Goal: Information Seeking & Learning: Learn about a topic

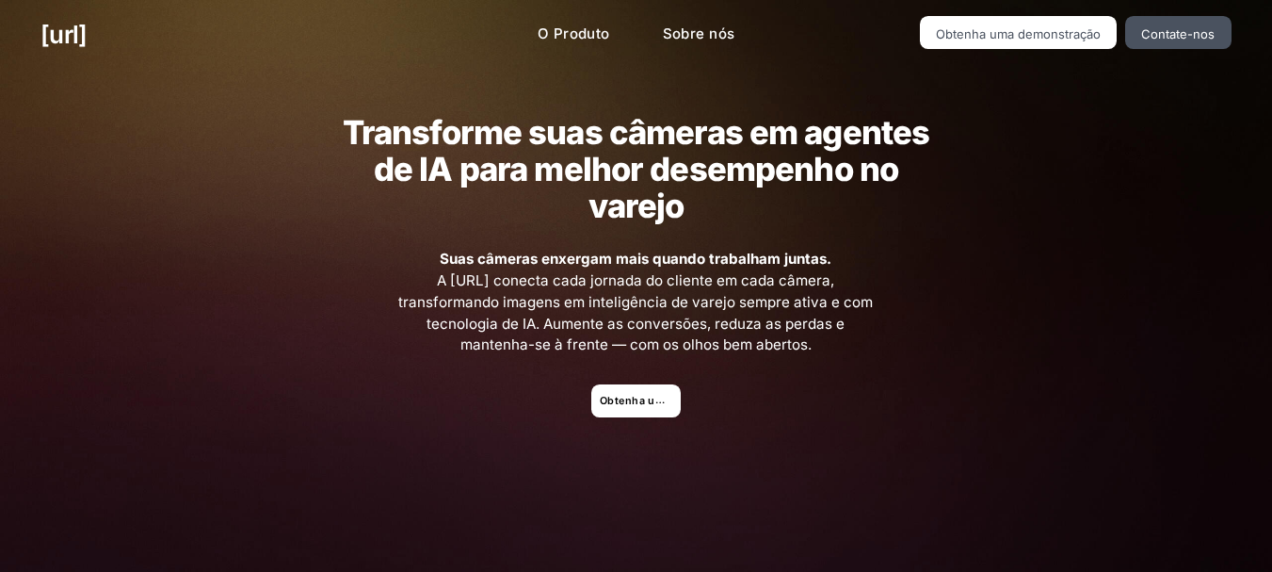
click at [426, 142] on font "Transforme suas câmeras em agentes de IA para melhor desempenho no varejo" at bounding box center [637, 168] width 588 height 113
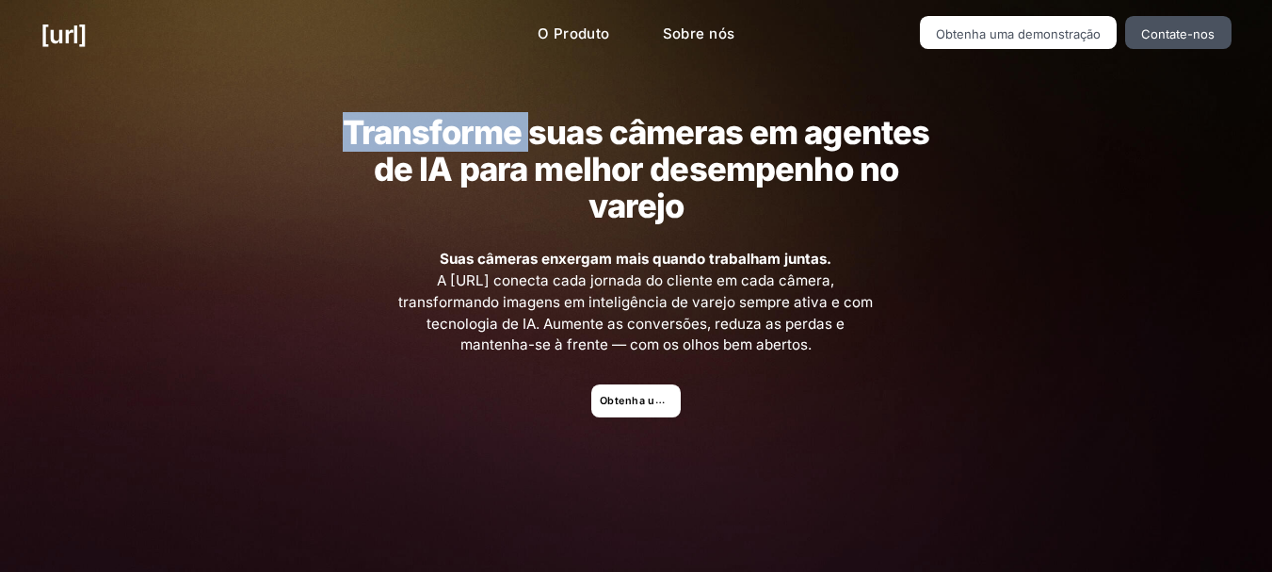
click at [426, 142] on font "Transforme suas câmeras em agentes de IA para melhor desempenho no varejo" at bounding box center [637, 168] width 588 height 113
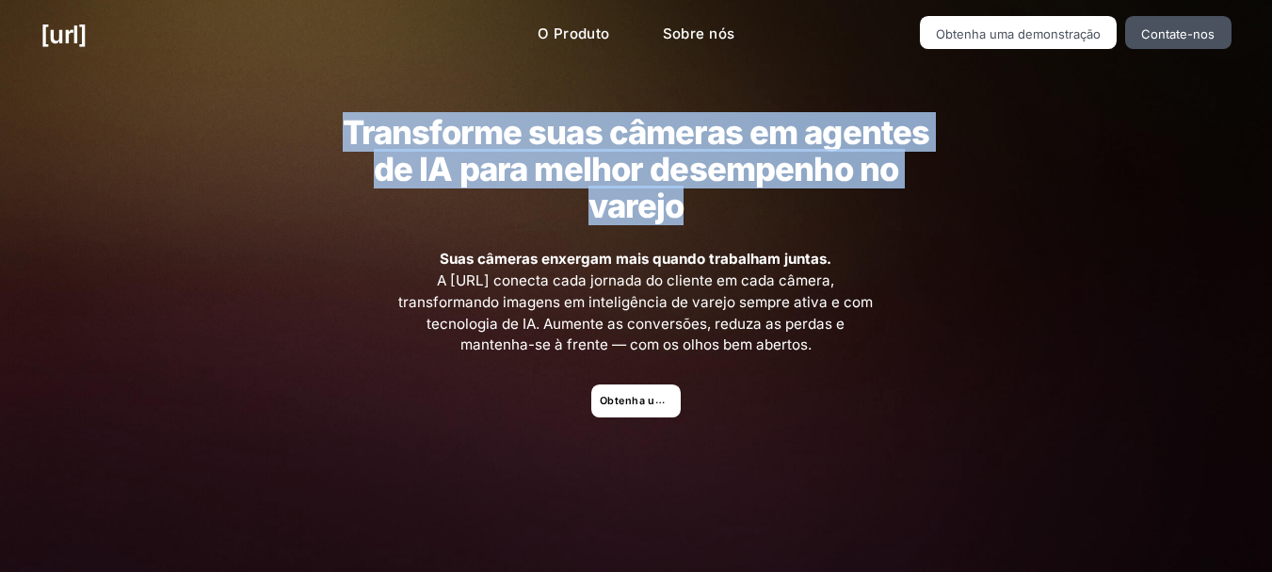
click at [426, 142] on font "Transforme suas câmeras em agentes de IA para melhor desempenho no varejo" at bounding box center [637, 168] width 588 height 113
click at [537, 195] on h2 "Transforme suas câmeras em agentes de IA para melhor desempenho no varejo" at bounding box center [636, 169] width 616 height 110
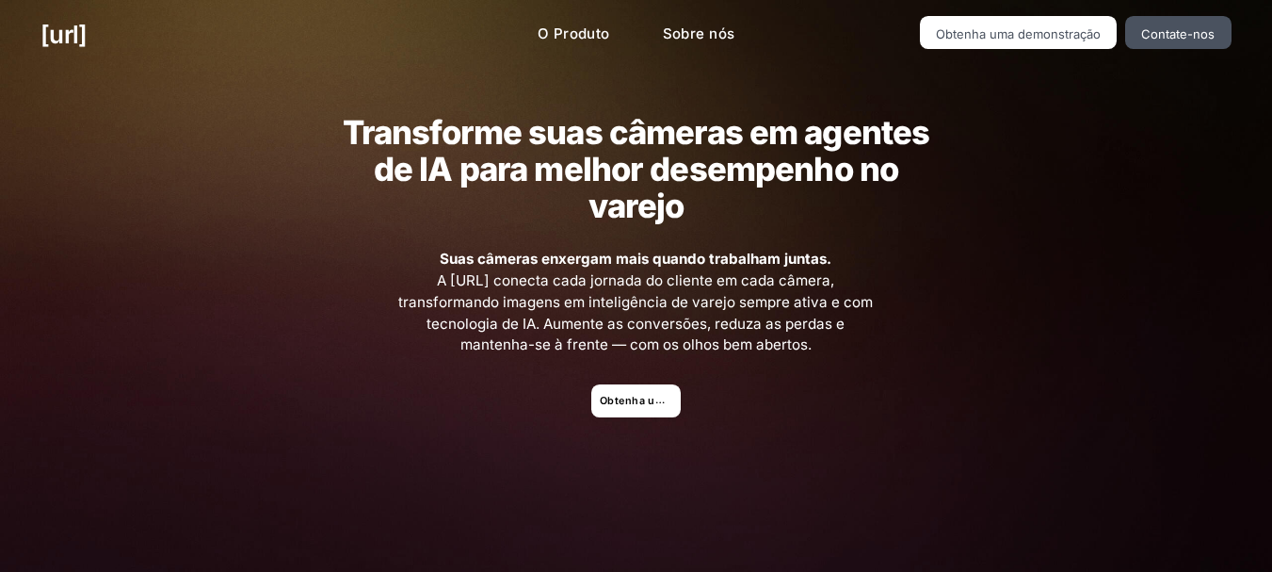
click at [610, 186] on font "Transforme suas câmeras em agentes de IA para melhor desempenho no varejo" at bounding box center [637, 168] width 588 height 113
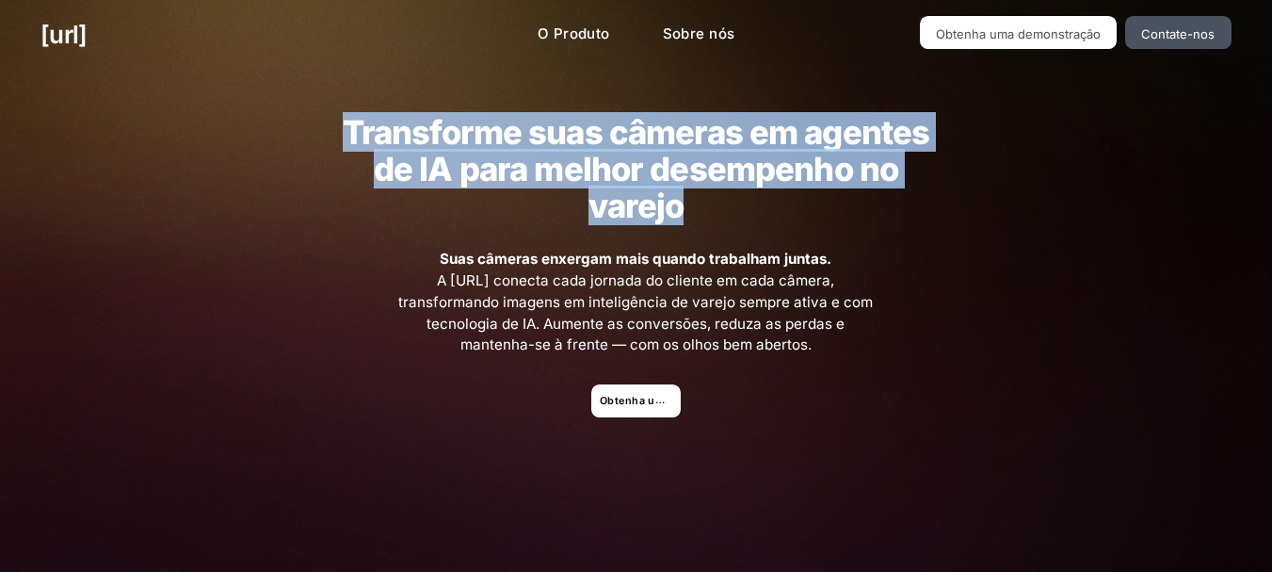
click at [610, 186] on font "Transforme suas câmeras em agentes de IA para melhor desempenho no varejo" at bounding box center [637, 168] width 588 height 113
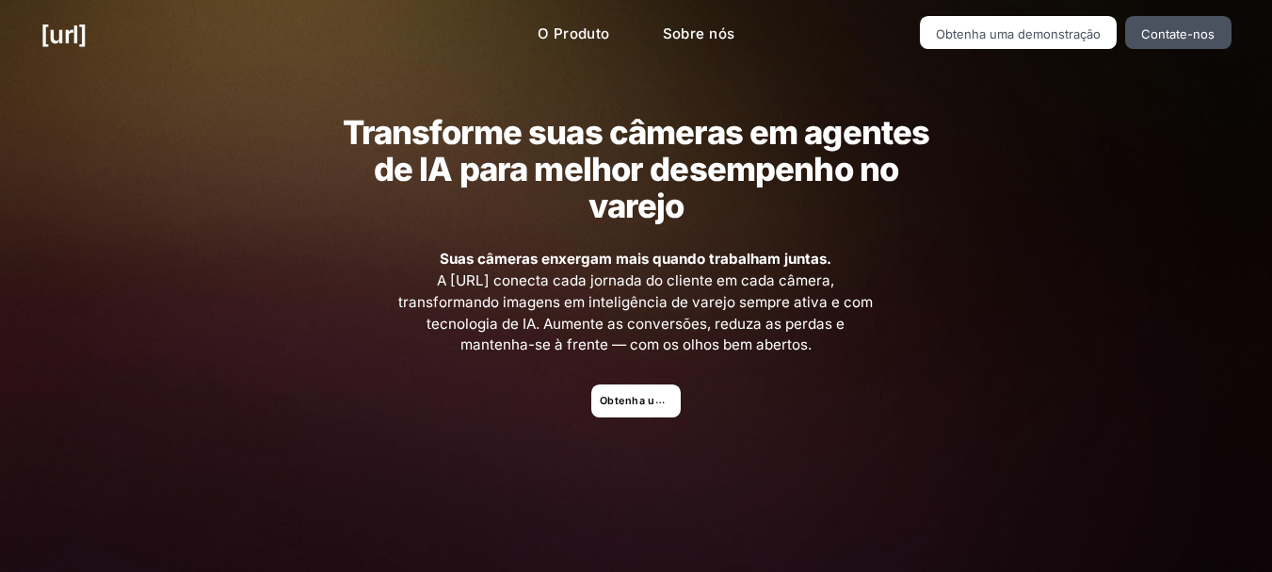
click at [634, 240] on div "Transforme suas câmeras em agentes de IA para melhor desempenho no varejo Suas …" at bounding box center [636, 441] width 849 height 743
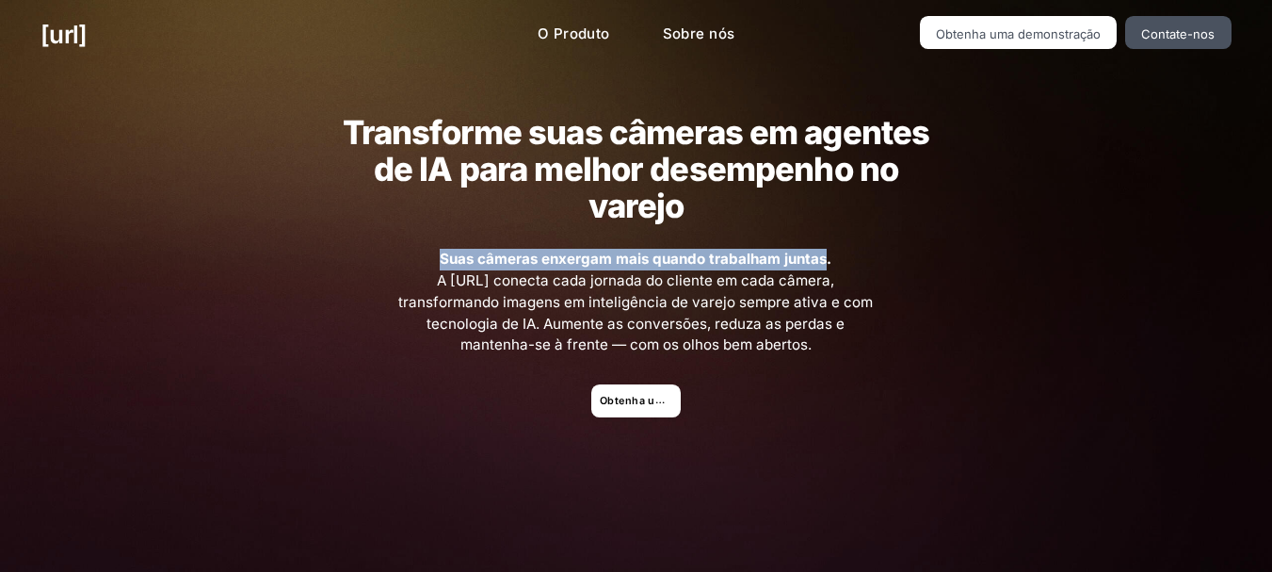
drag, startPoint x: 432, startPoint y: 248, endPoint x: 839, endPoint y: 245, distance: 406.9
click at [839, 245] on div "Transforme suas câmeras em agentes de IA para melhor desempenho no varejo Suas …" at bounding box center [636, 441] width 849 height 743
click at [832, 250] on span "Suas câmeras enxergam mais quando trabalham juntas. A [URL] conecta cada jornad…" at bounding box center [637, 302] width 484 height 107
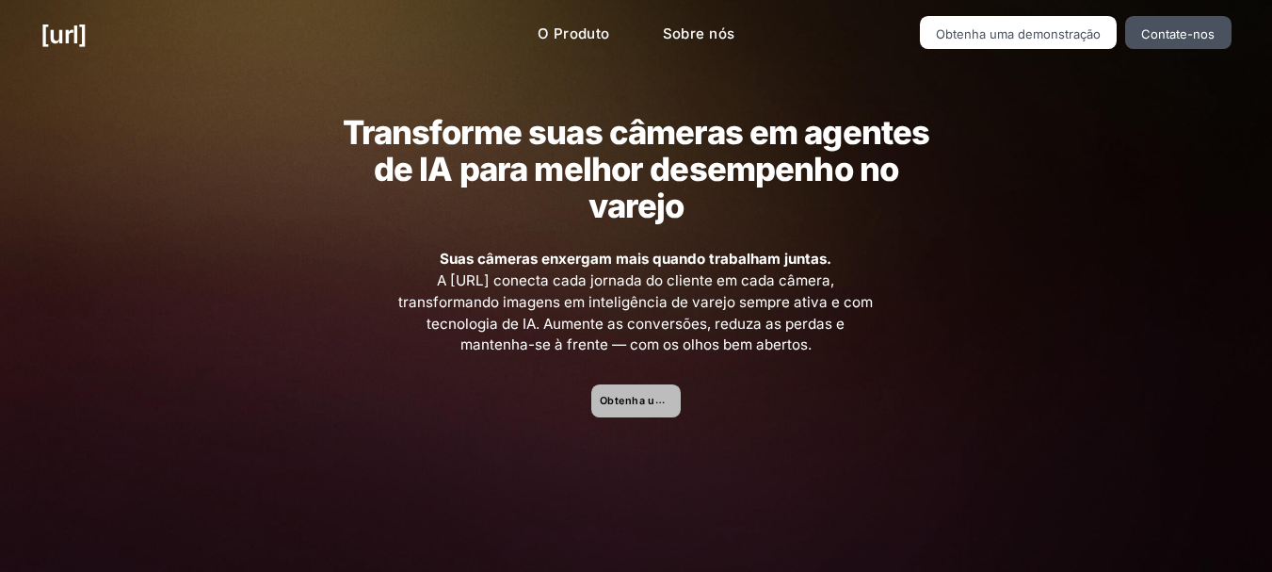
click at [654, 397] on font "Obtenha uma demonstração" at bounding box center [675, 400] width 151 height 12
